Goal: Transaction & Acquisition: Book appointment/travel/reservation

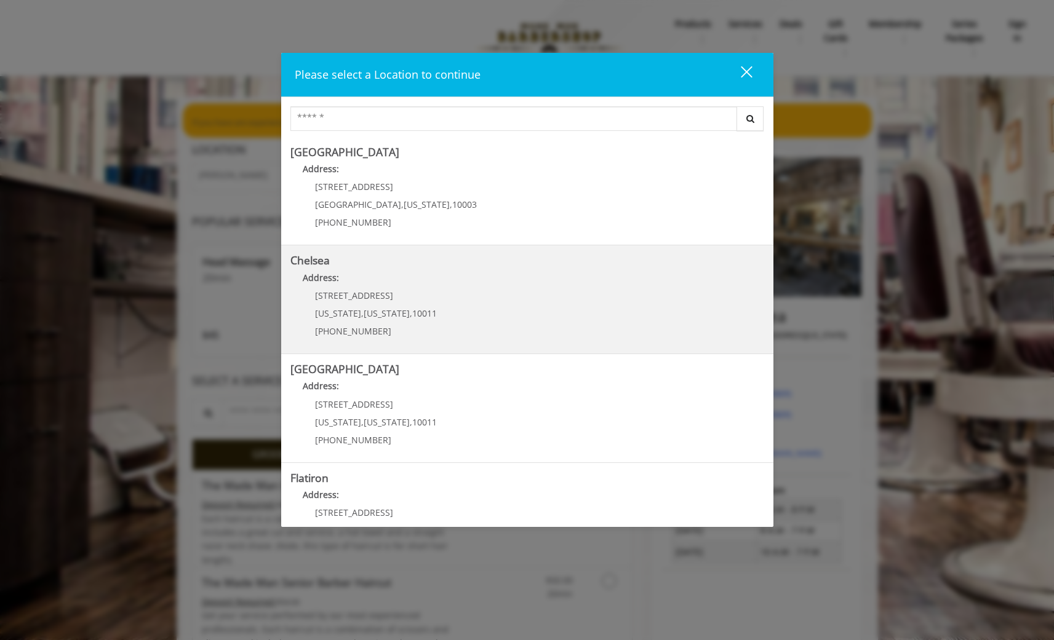
click at [556, 305] on link "Chelsea Address: [STREET_ADDRESS][US_STATE][US_STATE] (917) 639-3902" at bounding box center [527, 300] width 474 height 90
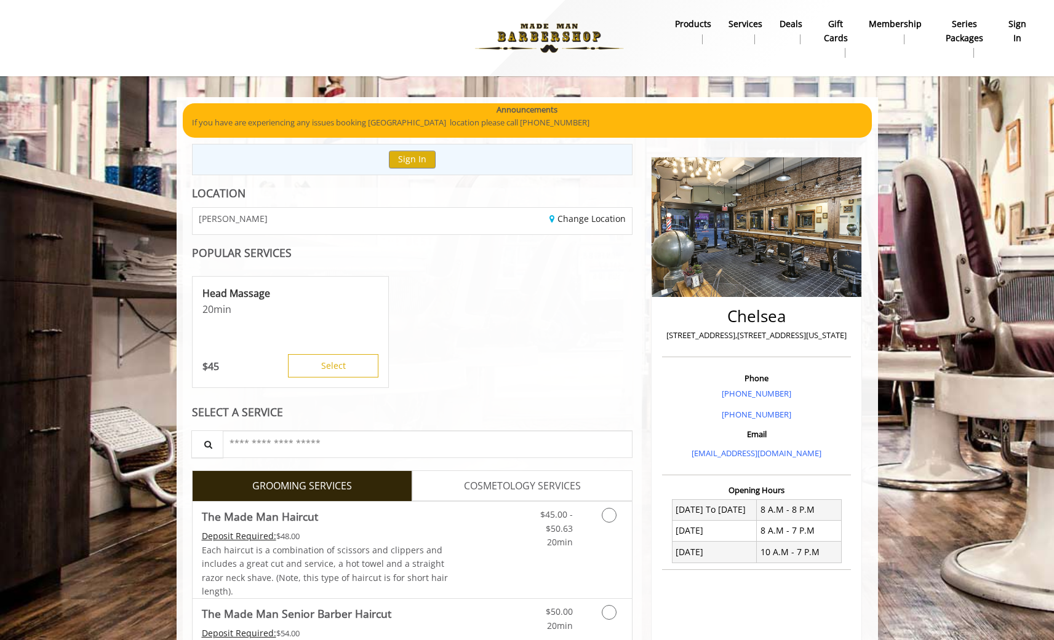
click at [519, 375] on div "Head Massage 20 min $ 45 Select" at bounding box center [412, 332] width 441 height 123
click at [559, 545] on span "20min" at bounding box center [560, 542] width 26 height 12
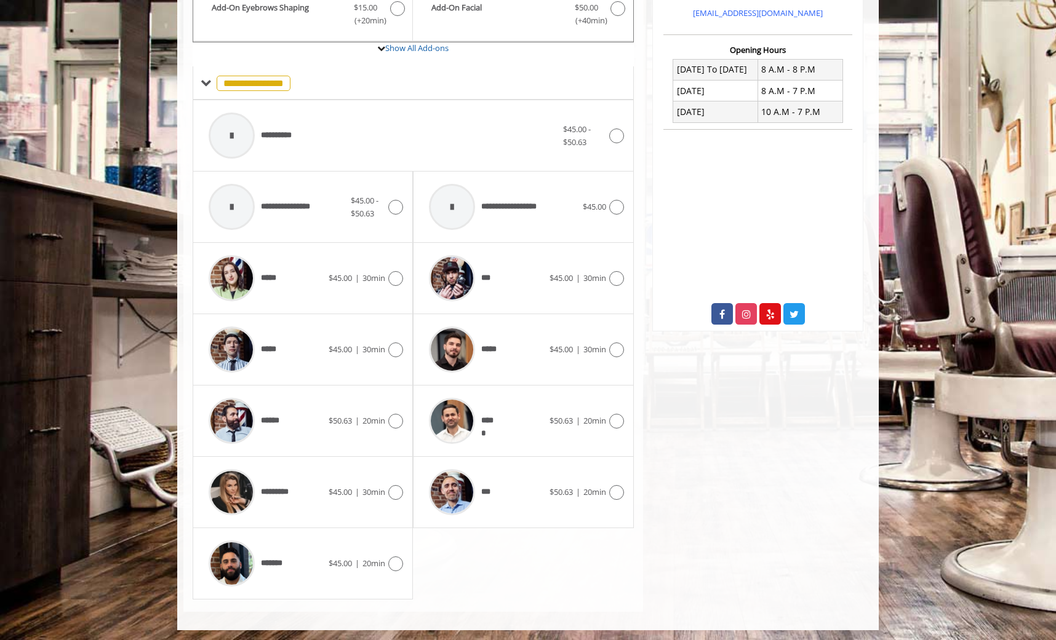
scroll to position [443, 0]
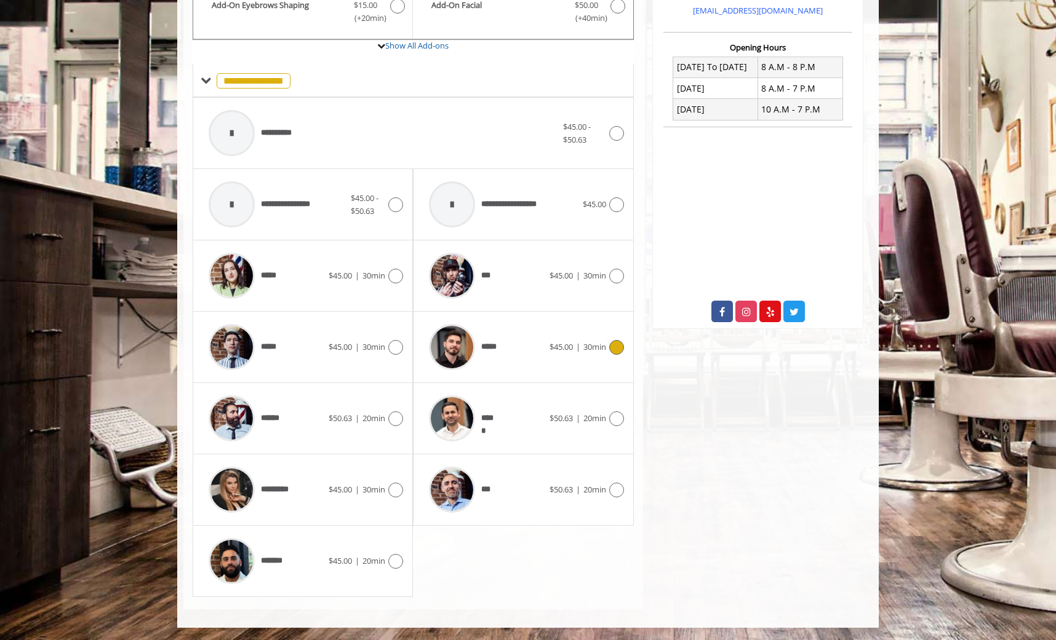
click at [570, 357] on div "***** $45.00 | 30min" at bounding box center [523, 347] width 201 height 58
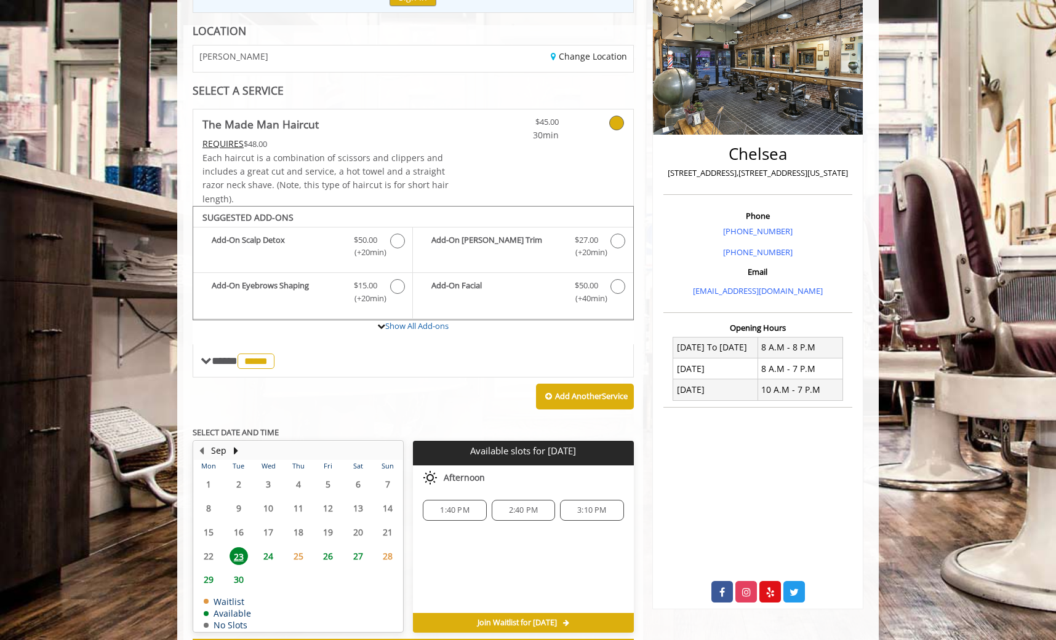
scroll to position [216, 0]
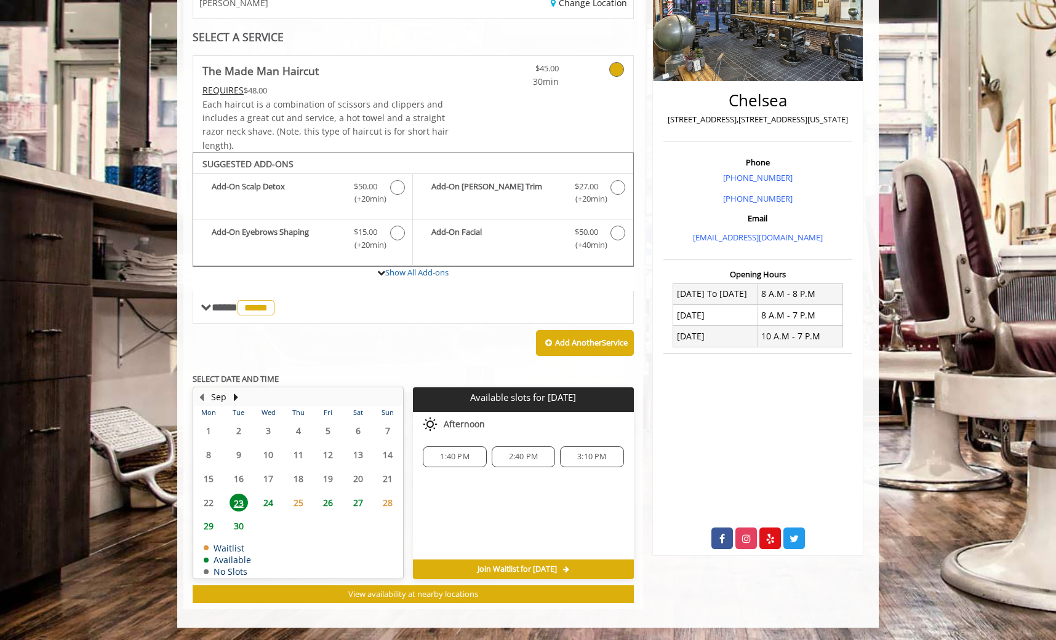
click at [273, 504] on span "24" at bounding box center [268, 503] width 18 height 18
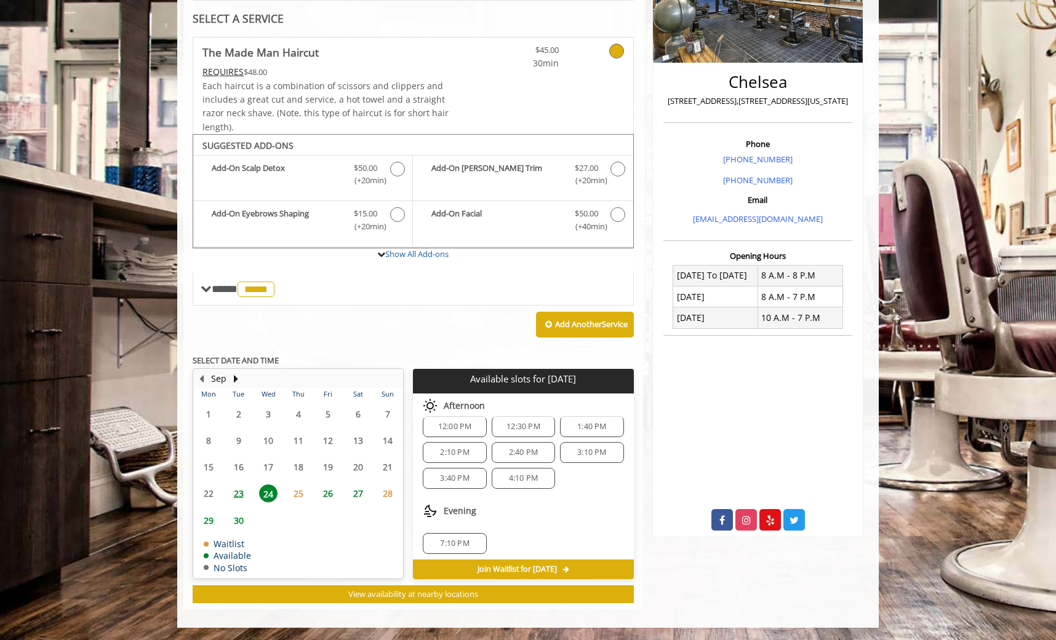
scroll to position [81, 0]
click at [238, 486] on span "23" at bounding box center [238, 494] width 18 height 18
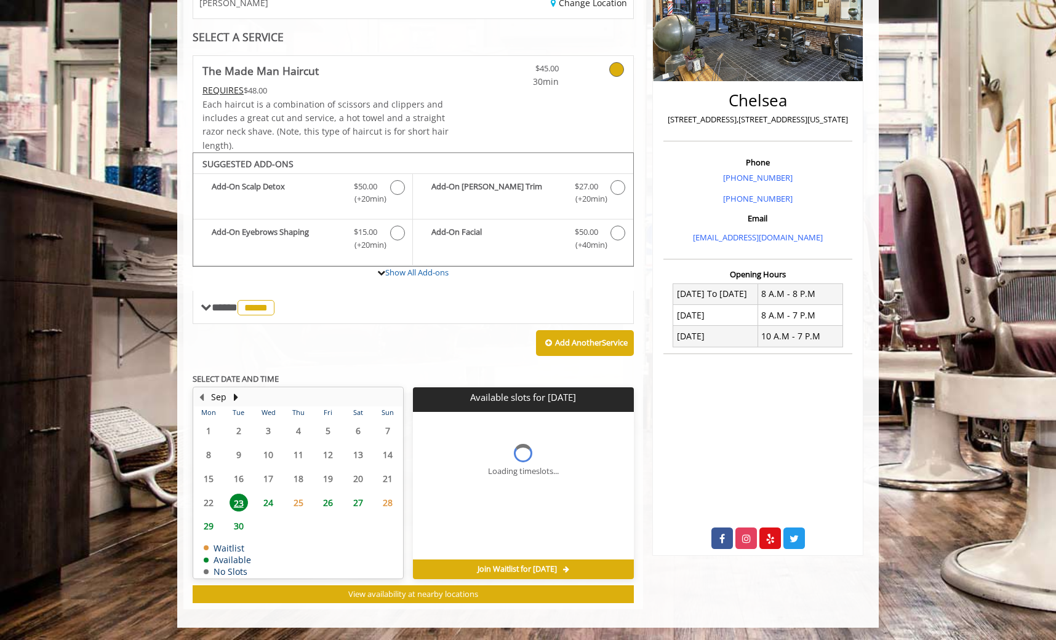
scroll to position [216, 0]
click at [268, 505] on span "24" at bounding box center [268, 503] width 18 height 18
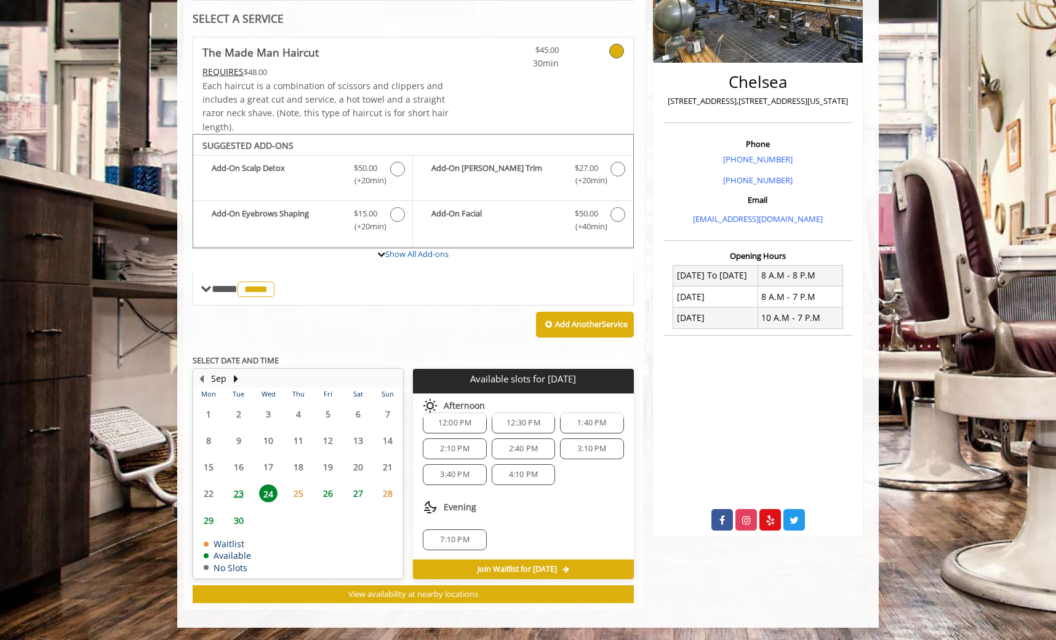
scroll to position [81, 0]
click at [450, 536] on span "7:10 PM" at bounding box center [454, 540] width 29 height 10
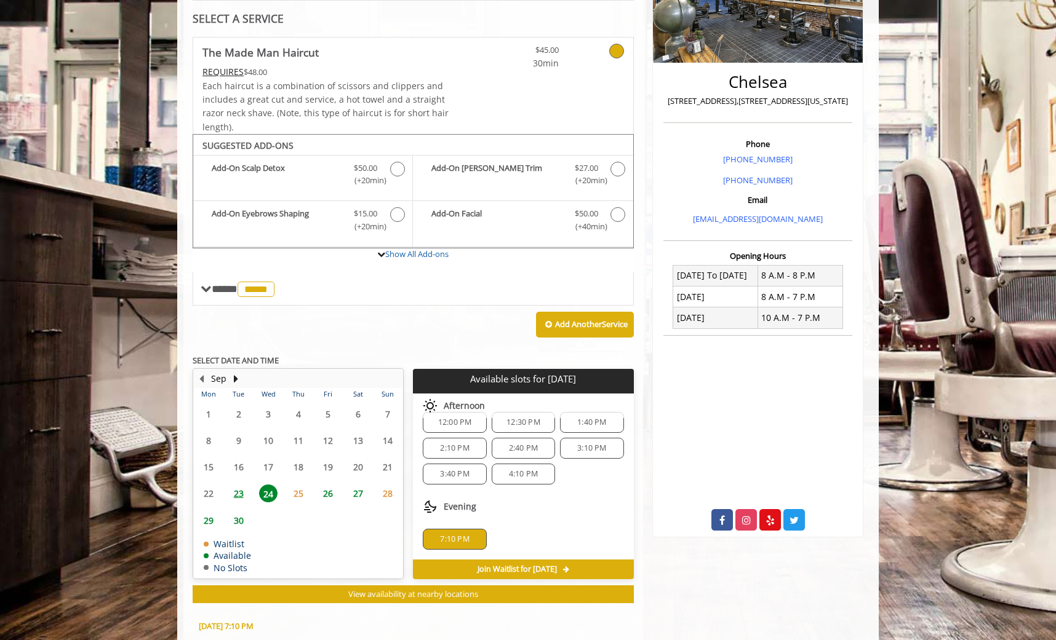
scroll to position [457, 0]
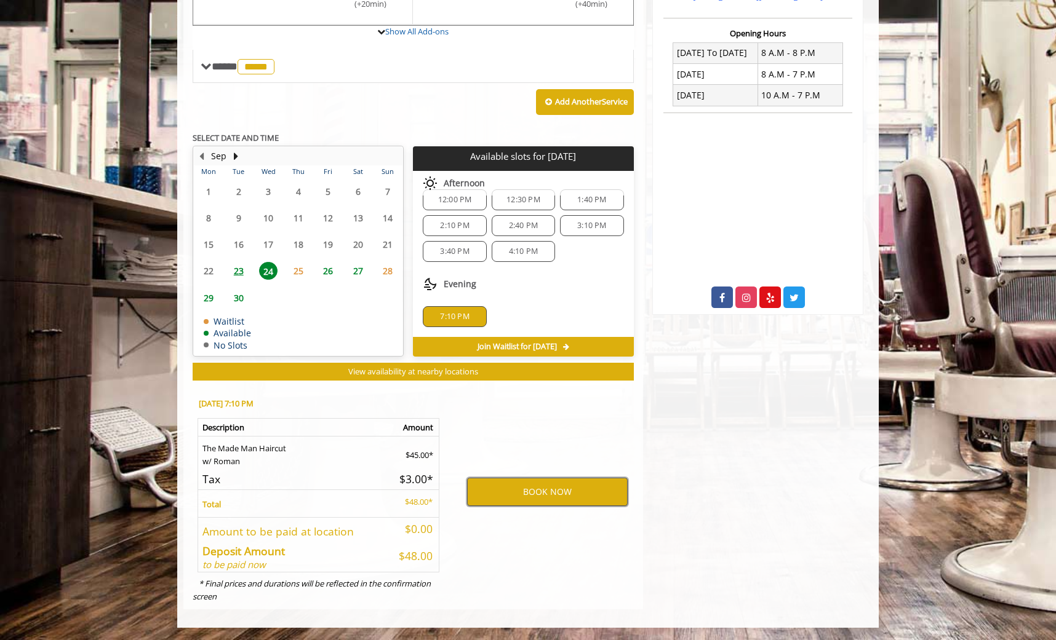
click at [560, 486] on button "BOOK NOW" at bounding box center [547, 492] width 161 height 28
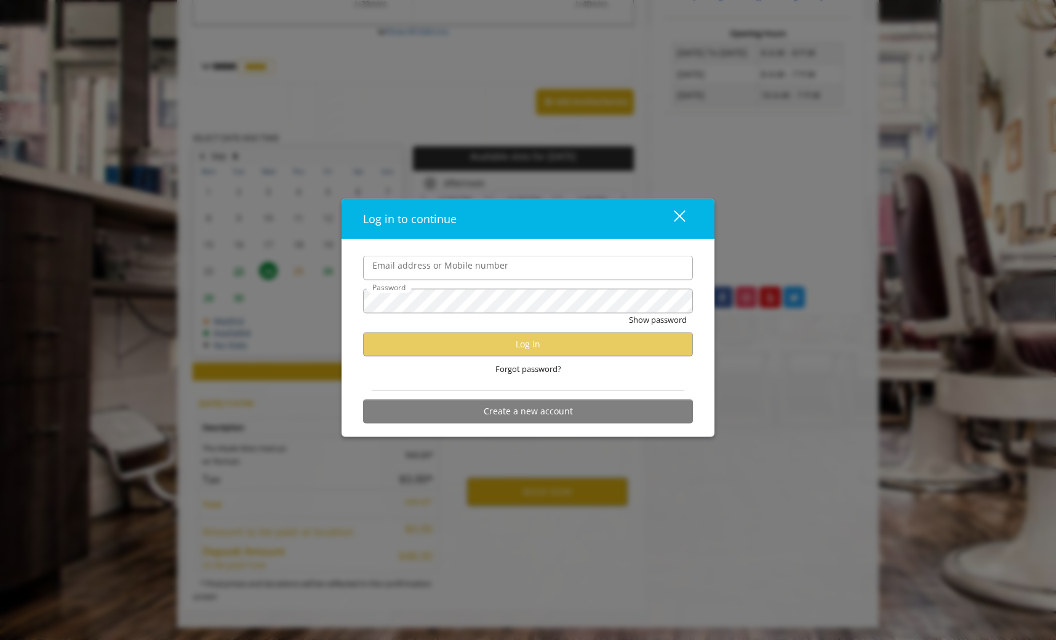
click at [543, 262] on input "Email address or Mobile number" at bounding box center [528, 268] width 330 height 25
click at [548, 232] on div "Log in to continue close" at bounding box center [527, 219] width 373 height 41
click at [555, 257] on input "Email address or Mobile number" at bounding box center [528, 268] width 330 height 25
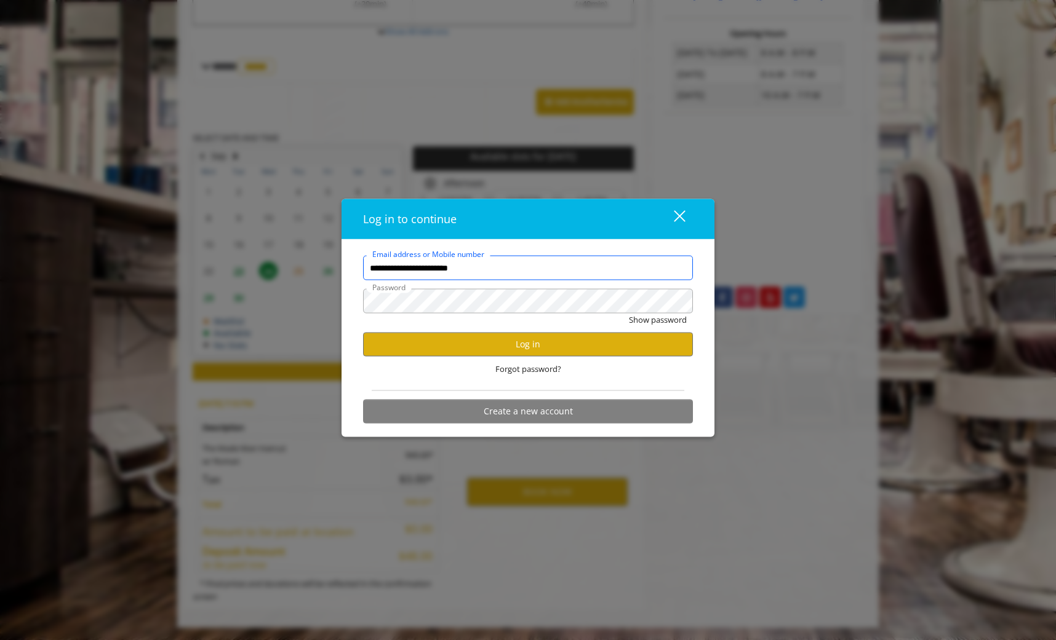
type input "**********"
click at [518, 225] on div "Log in to continue" at bounding box center [507, 219] width 288 height 18
click at [552, 343] on button "Log in" at bounding box center [528, 344] width 330 height 24
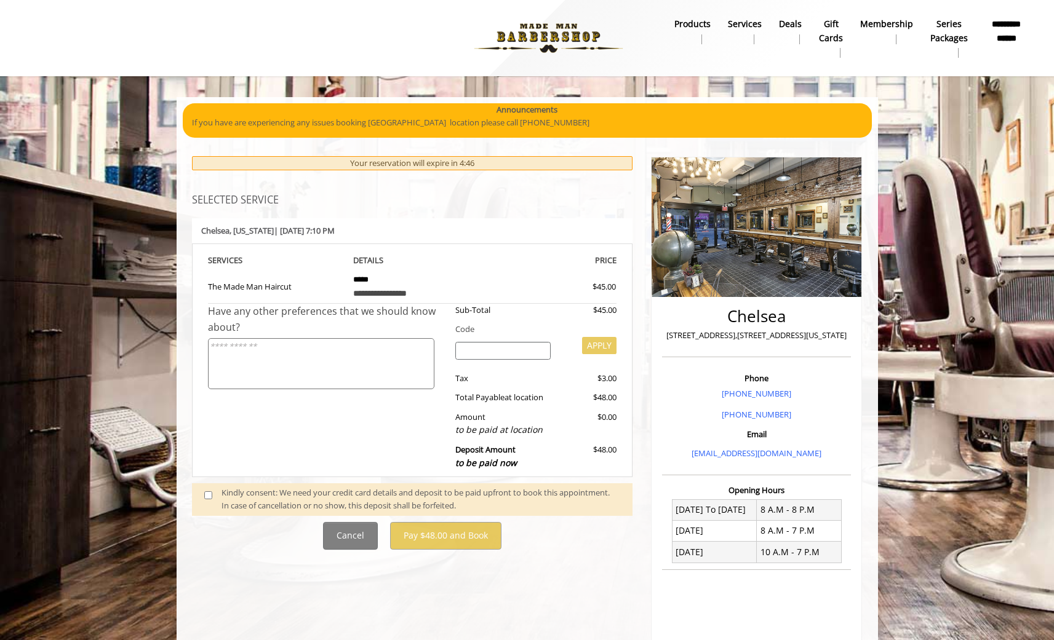
click at [303, 503] on div "Kindly consent: We need your credit card details and deposit to be paid upfront…" at bounding box center [420, 500] width 399 height 26
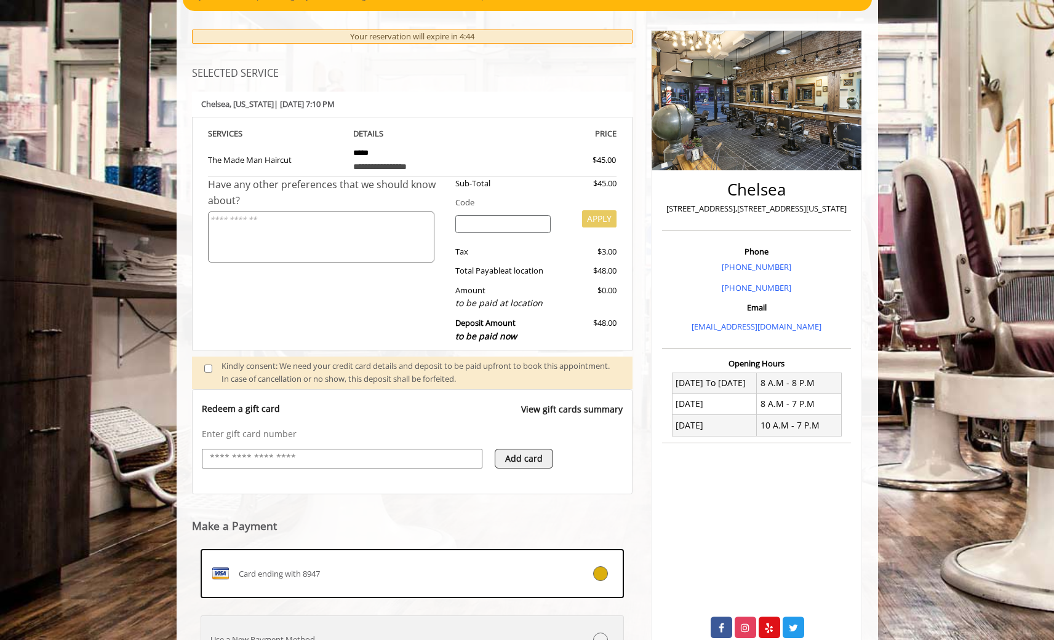
scroll to position [237, 0]
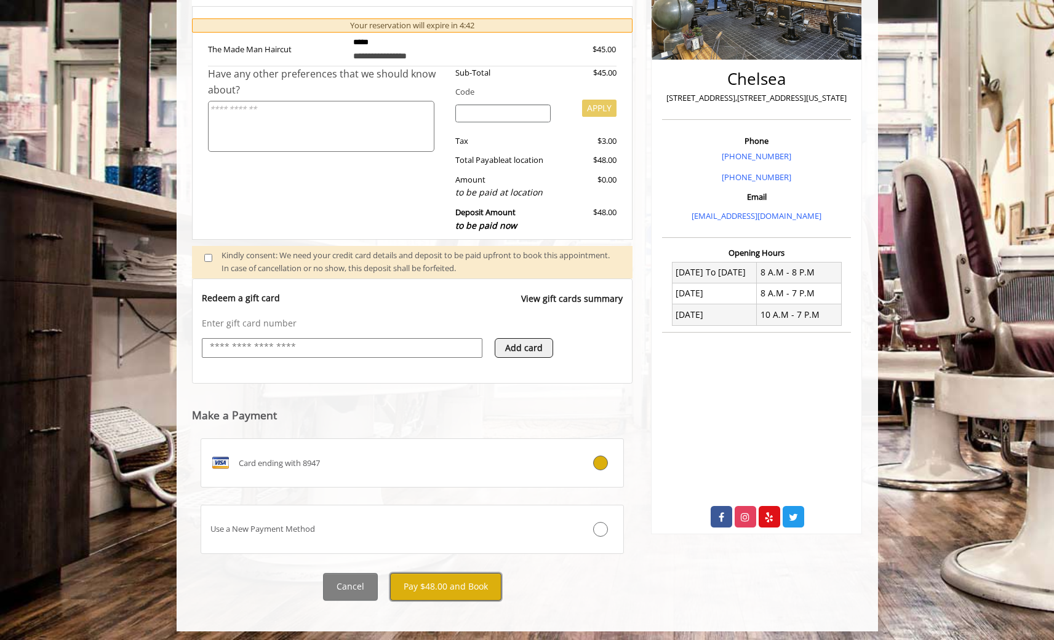
click at [474, 588] on button "Pay $48.00 and Book" at bounding box center [445, 587] width 111 height 28
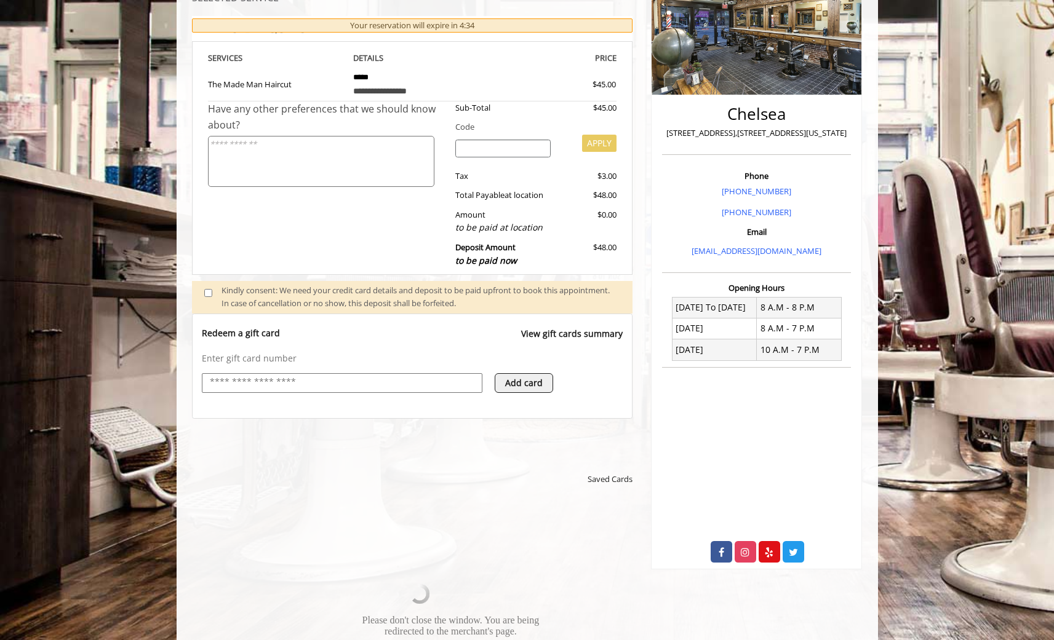
scroll to position [224, 0]
